Goal: Find specific page/section: Find specific page/section

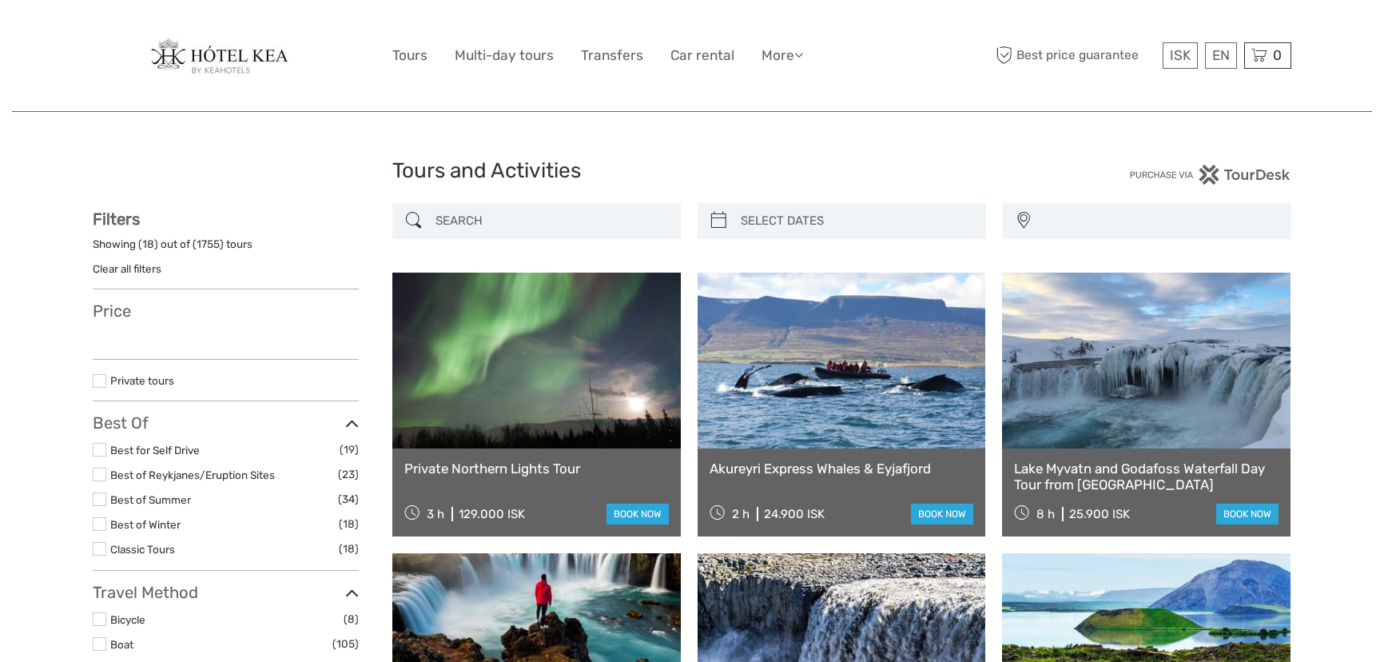
select select
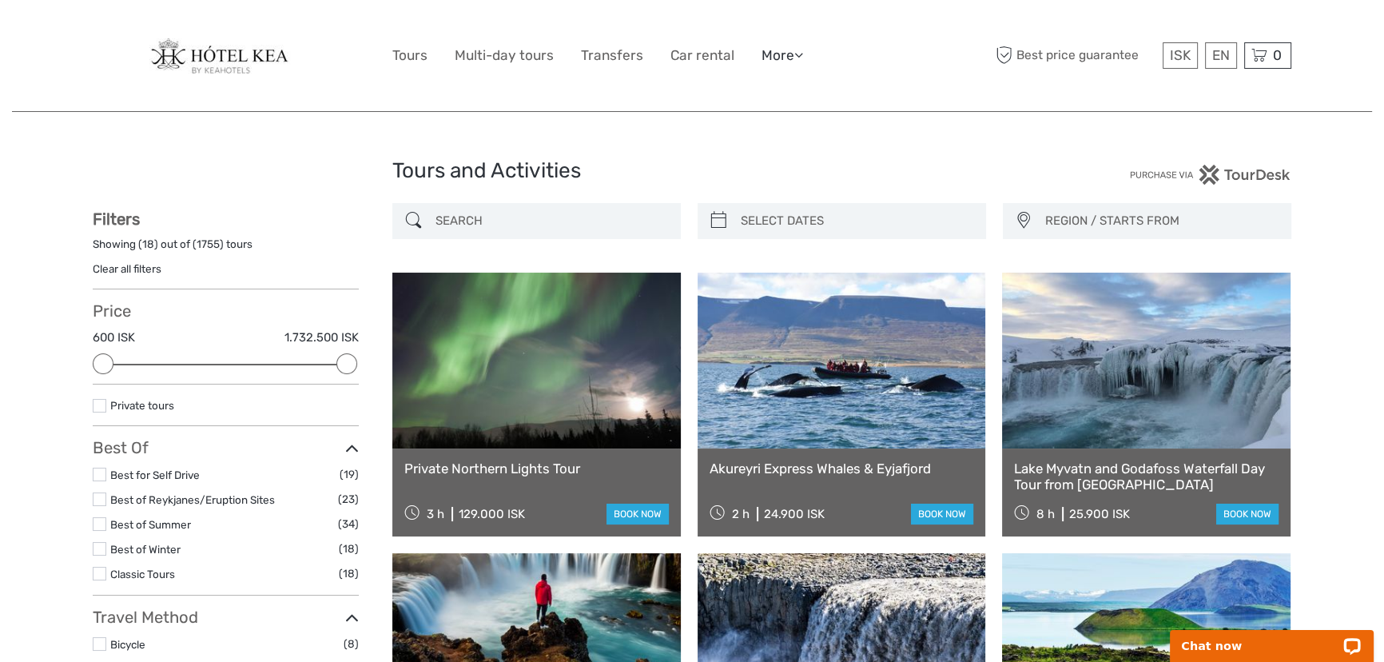
click at [799, 56] on icon at bounding box center [798, 55] width 9 height 14
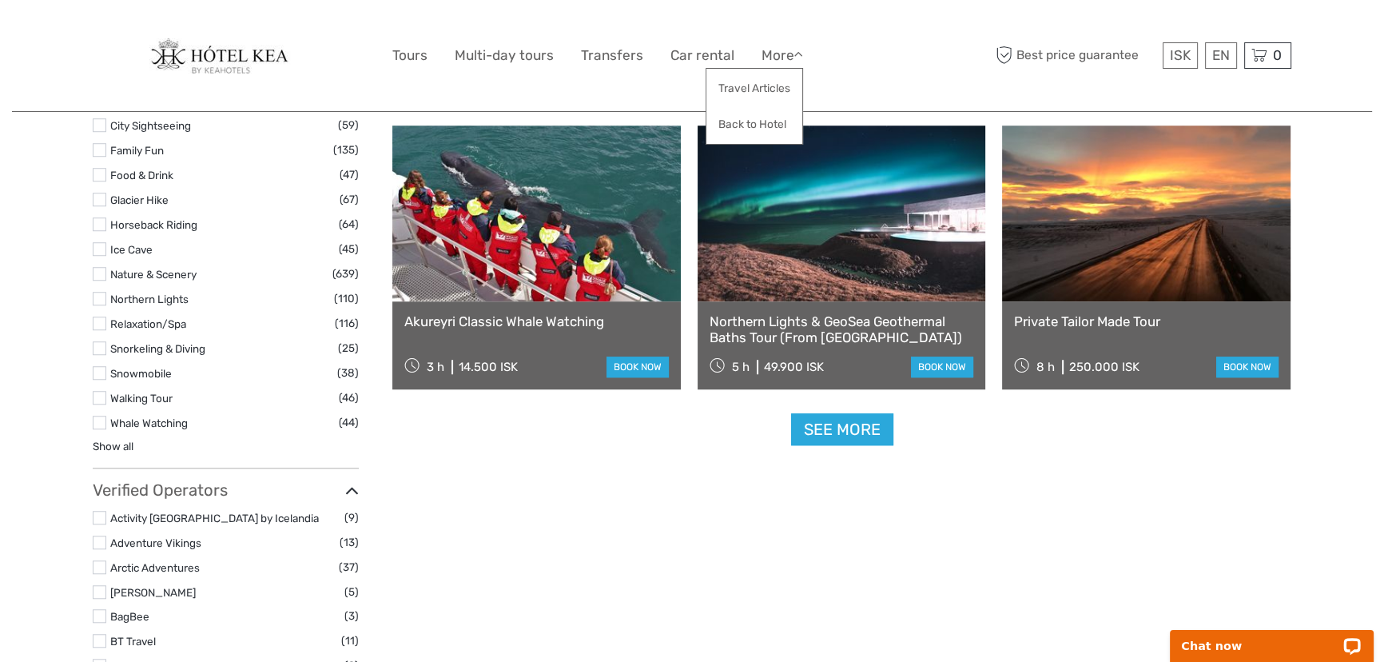
scroll to position [1598, 0]
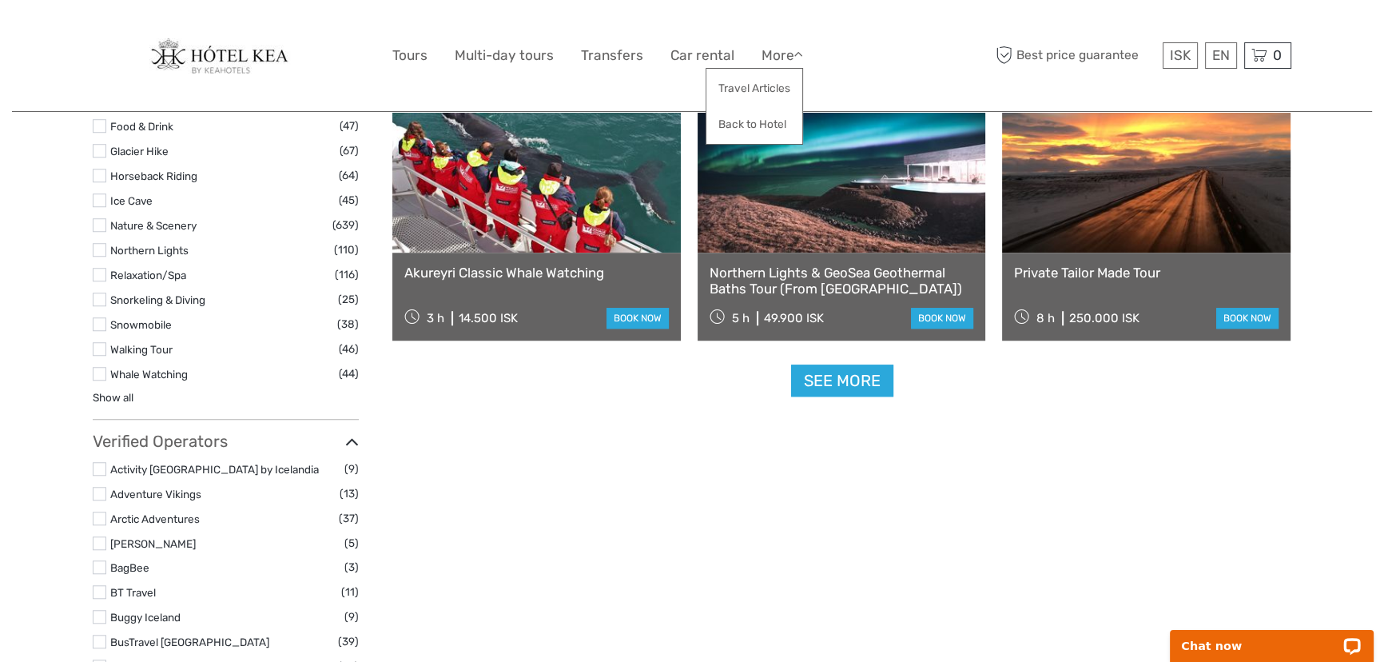
click at [171, 515] on link "Arctic Adventures" at bounding box center [154, 518] width 89 height 13
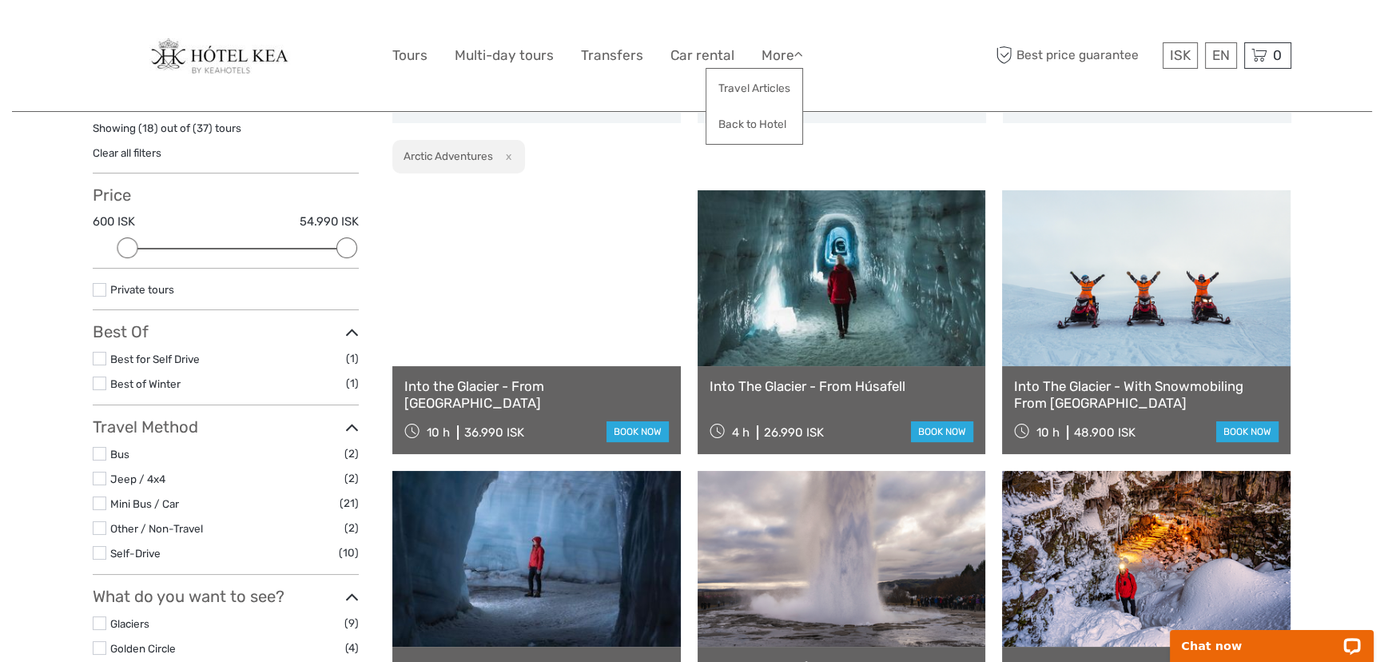
scroll to position [90, 0]
